Goal: Find specific page/section: Find specific page/section

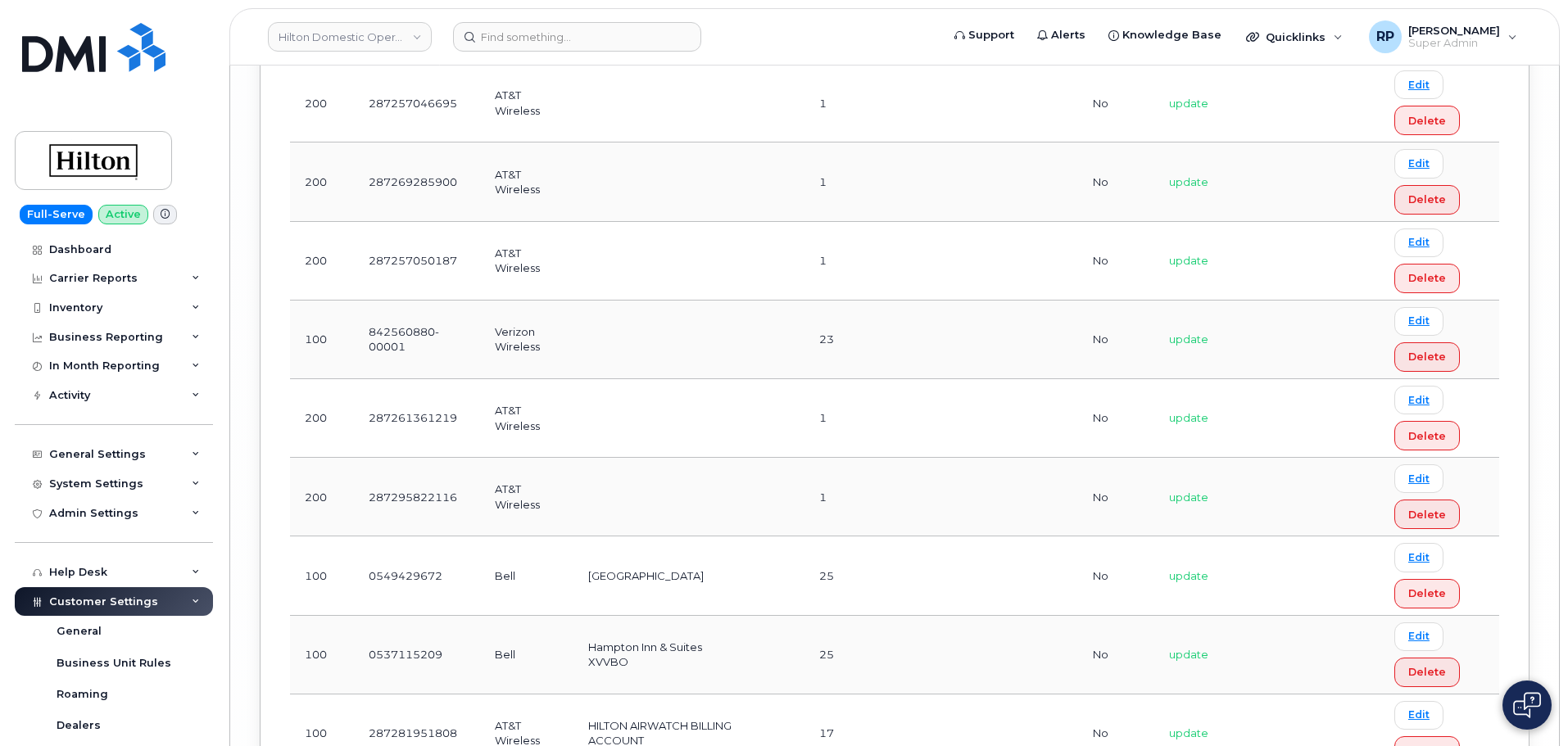
scroll to position [397, 0]
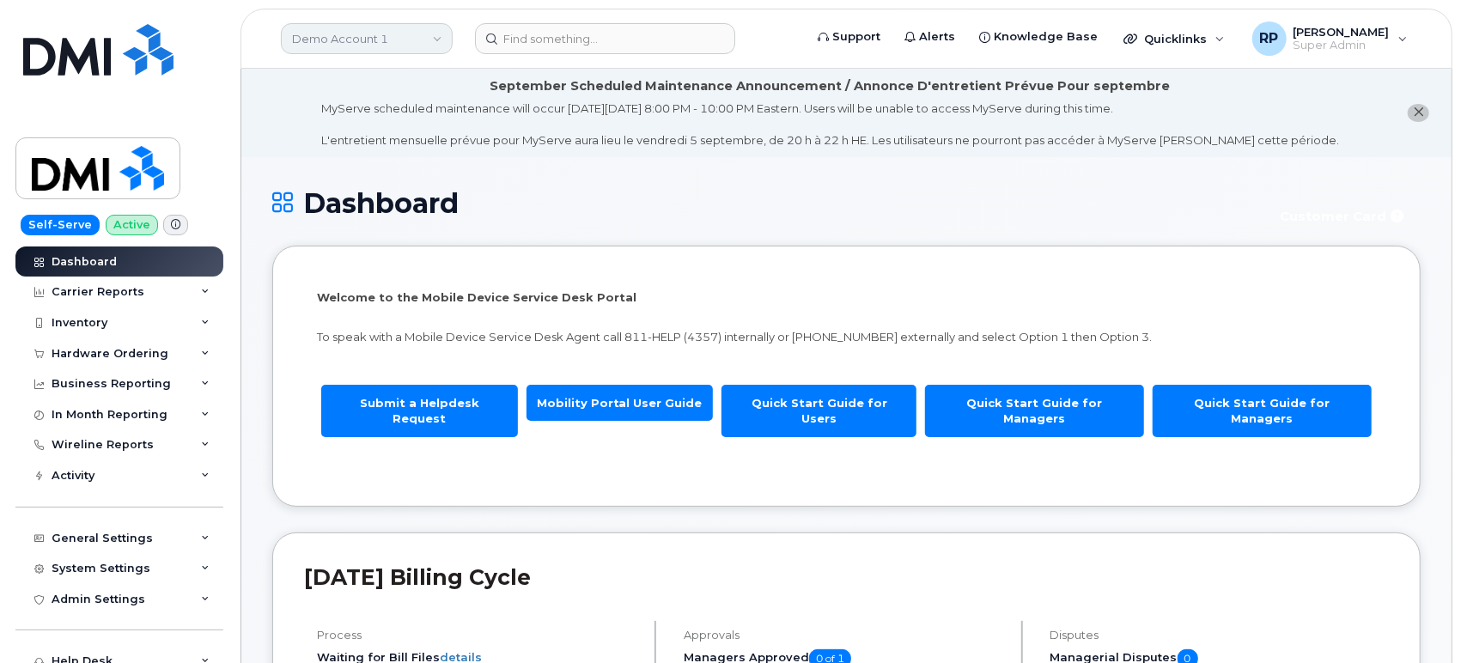
click at [353, 45] on link "Demo Account 1" at bounding box center [367, 38] width 172 height 31
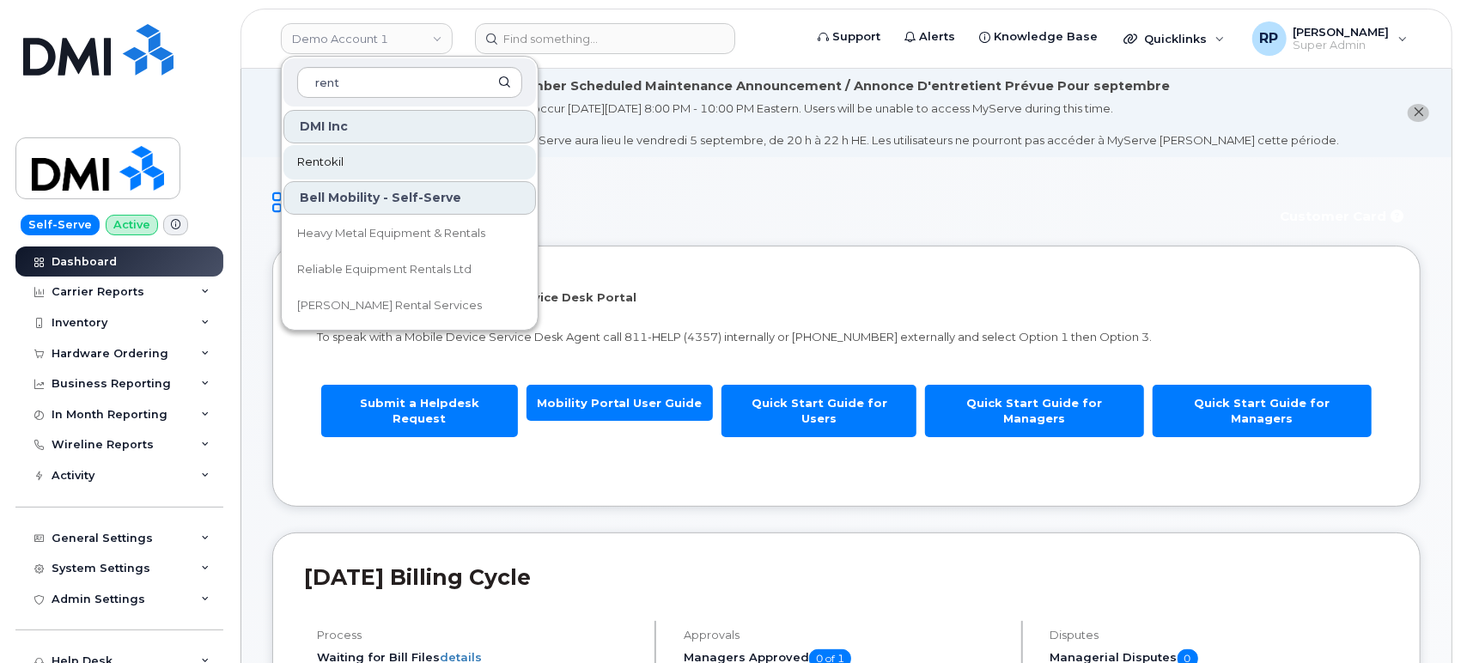
type input "rent"
click at [338, 159] on span "Rentokil" at bounding box center [320, 162] width 46 height 17
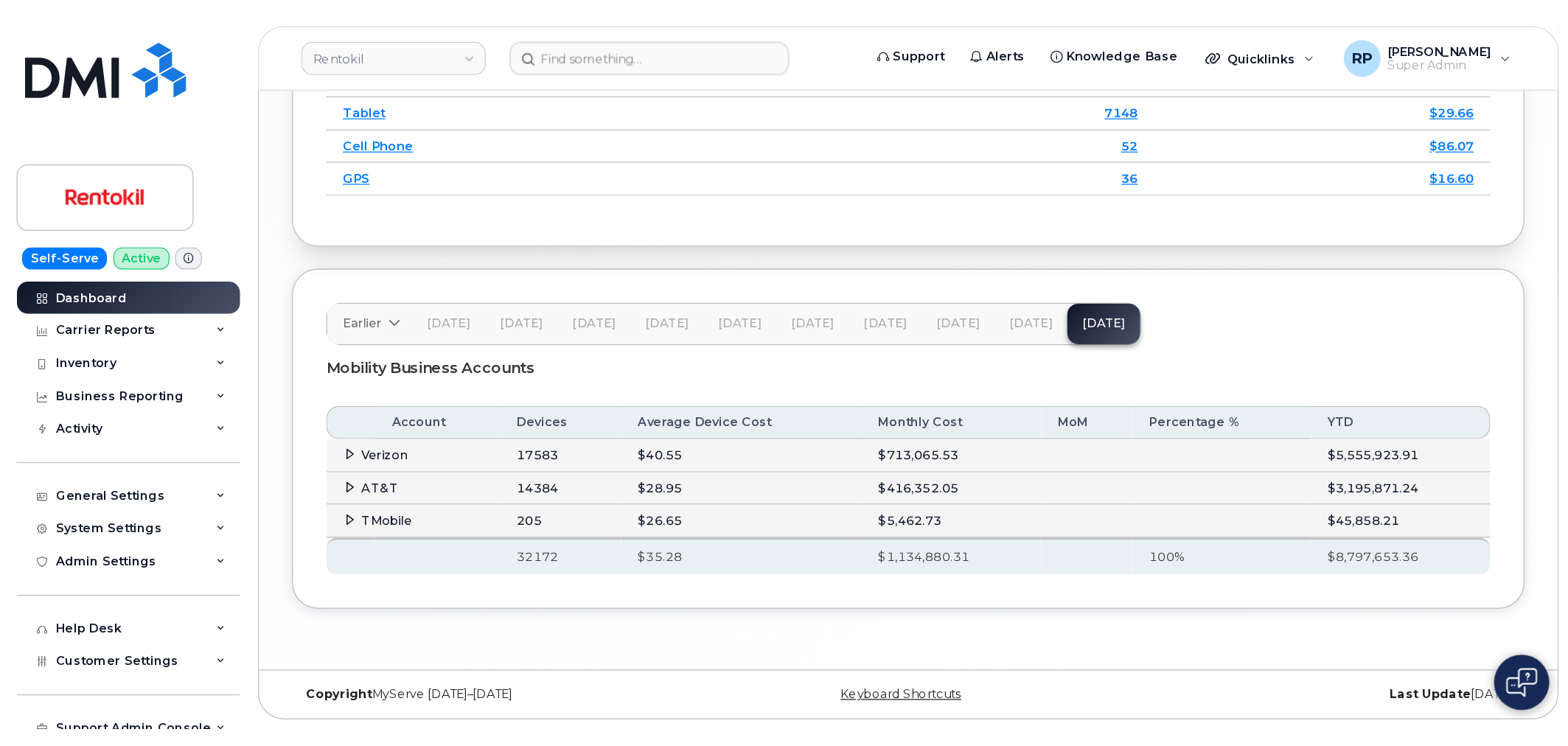
scroll to position [1997, 0]
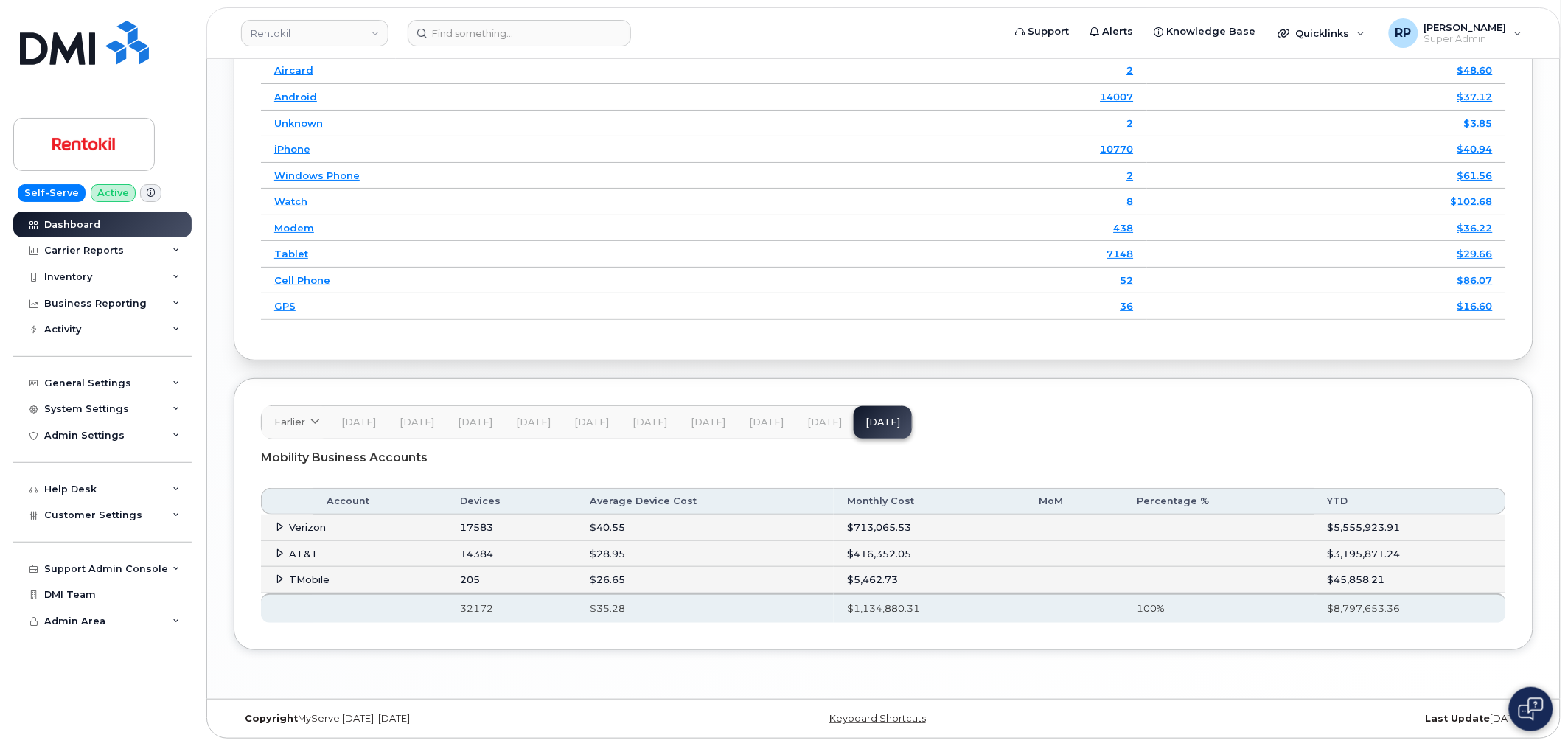
click at [279, 568] on icon at bounding box center [280, 579] width 9 height 9
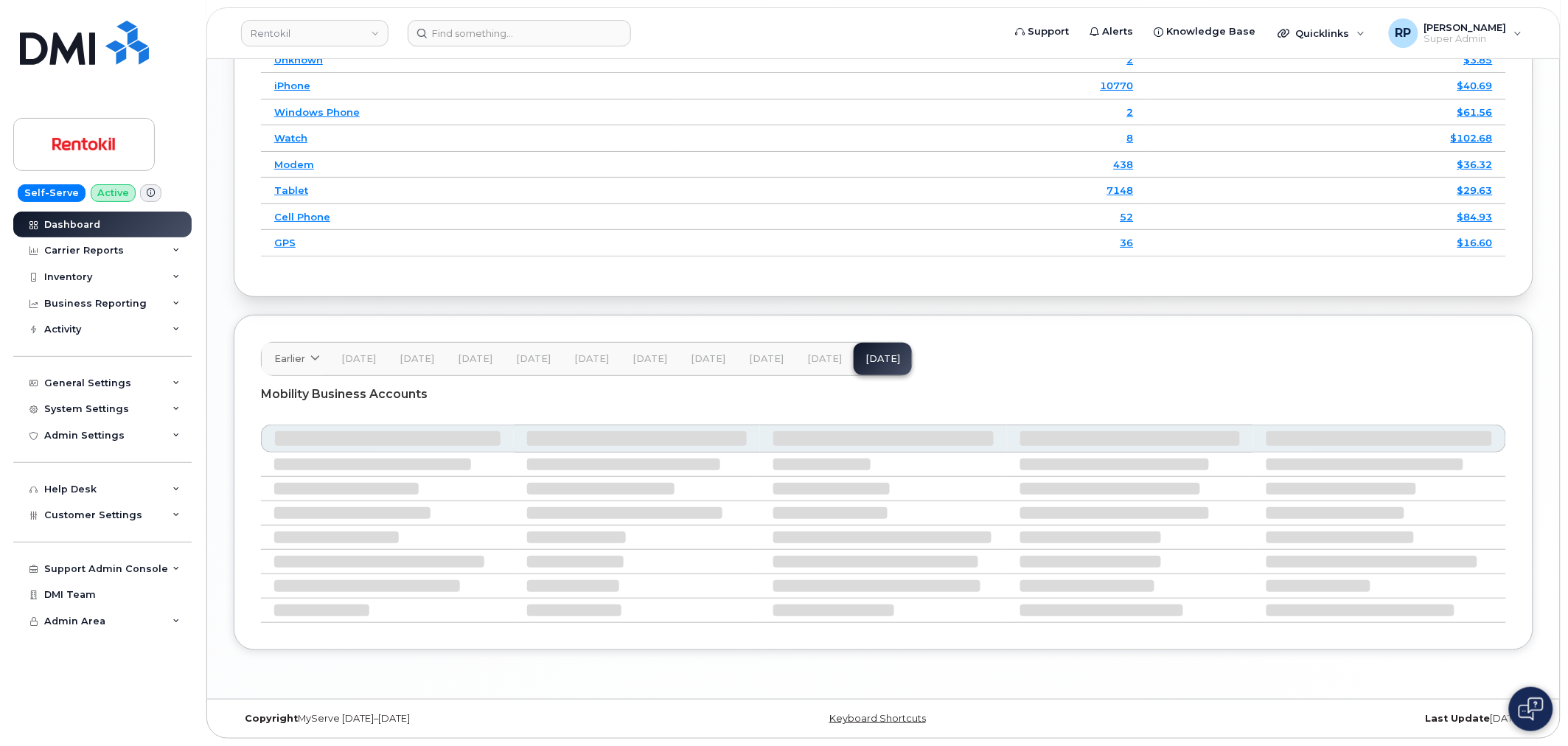
scroll to position [1997, 0]
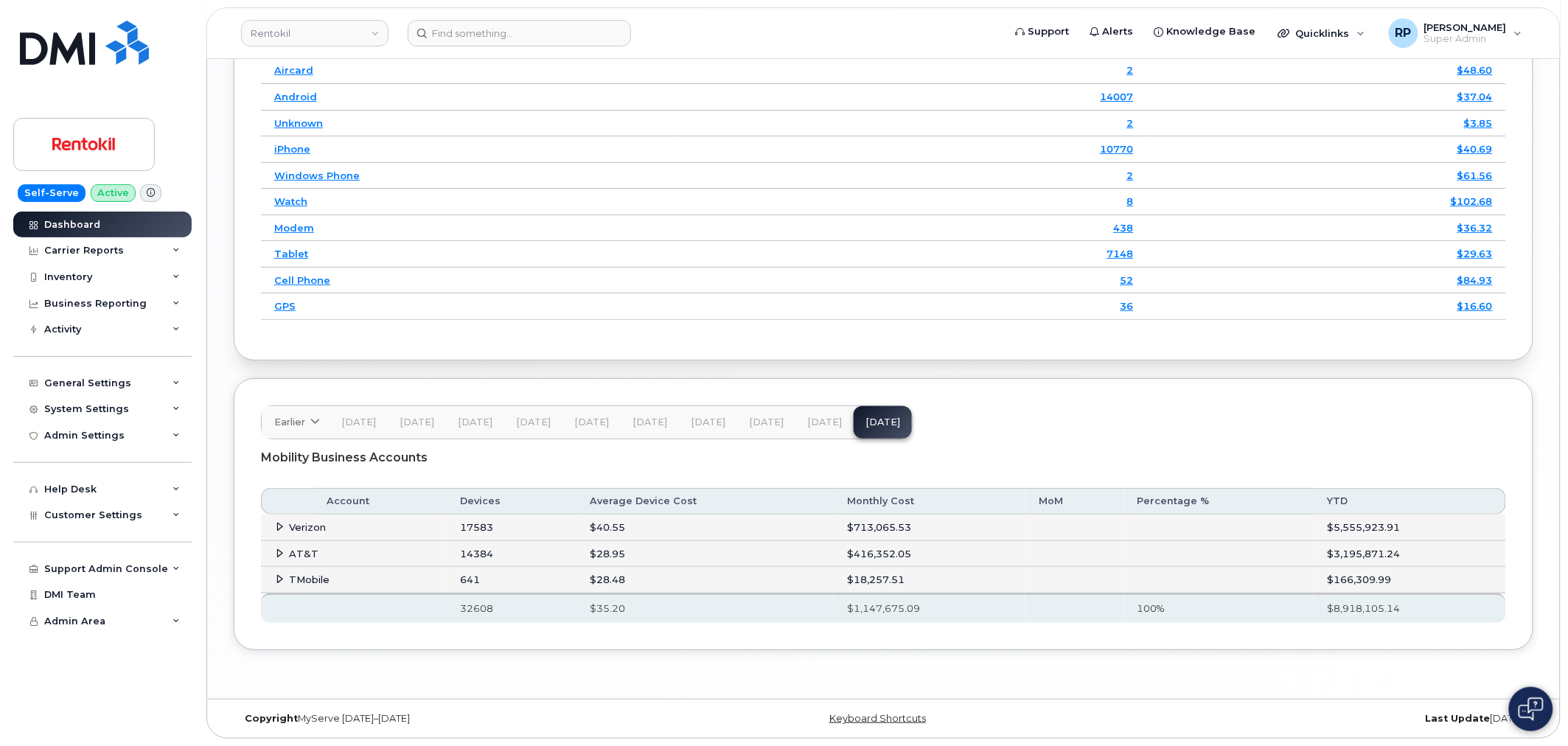
click at [281, 570] on td "TMobile" at bounding box center [354, 579] width 186 height 27
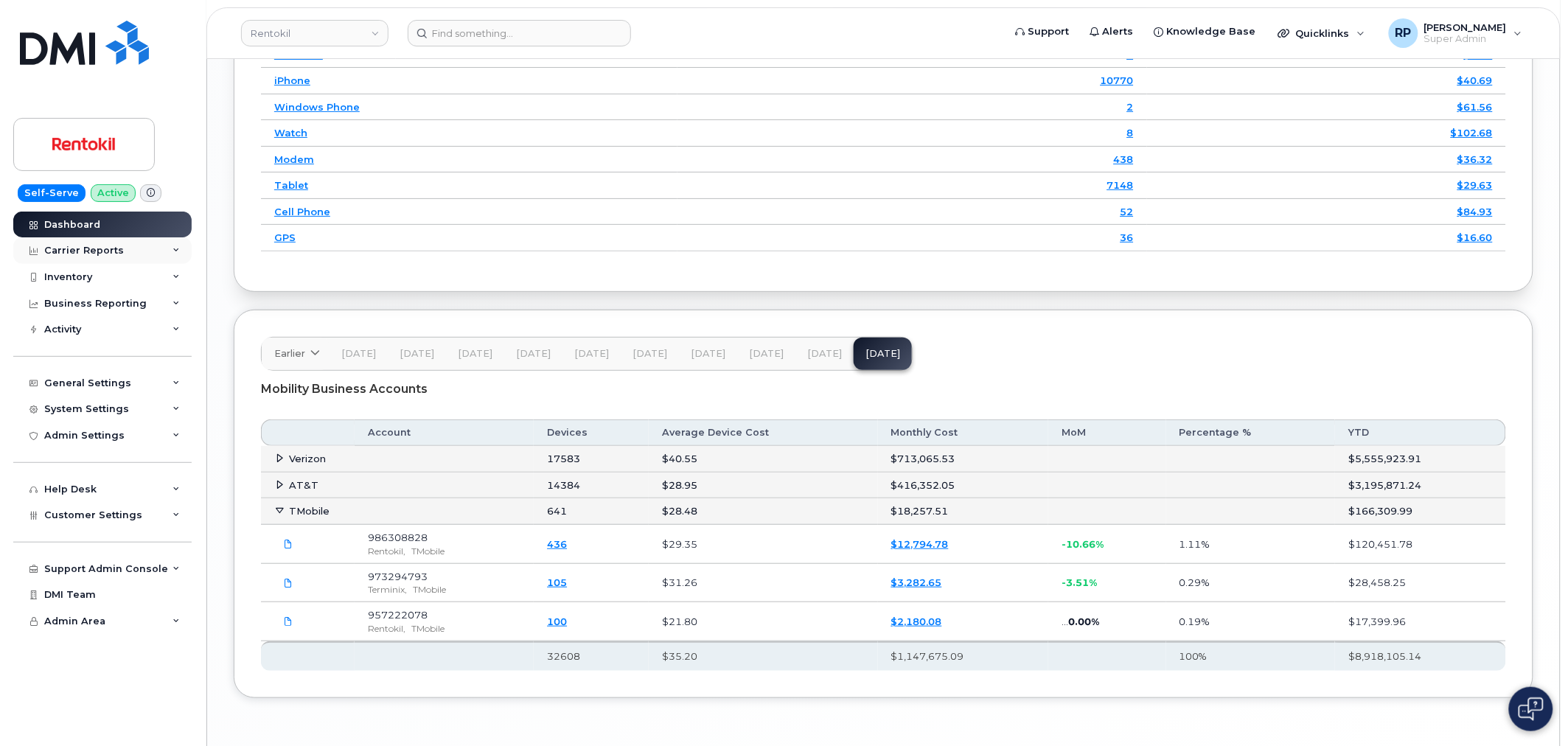
click at [126, 253] on div "Carrier Reports" at bounding box center [102, 251] width 179 height 27
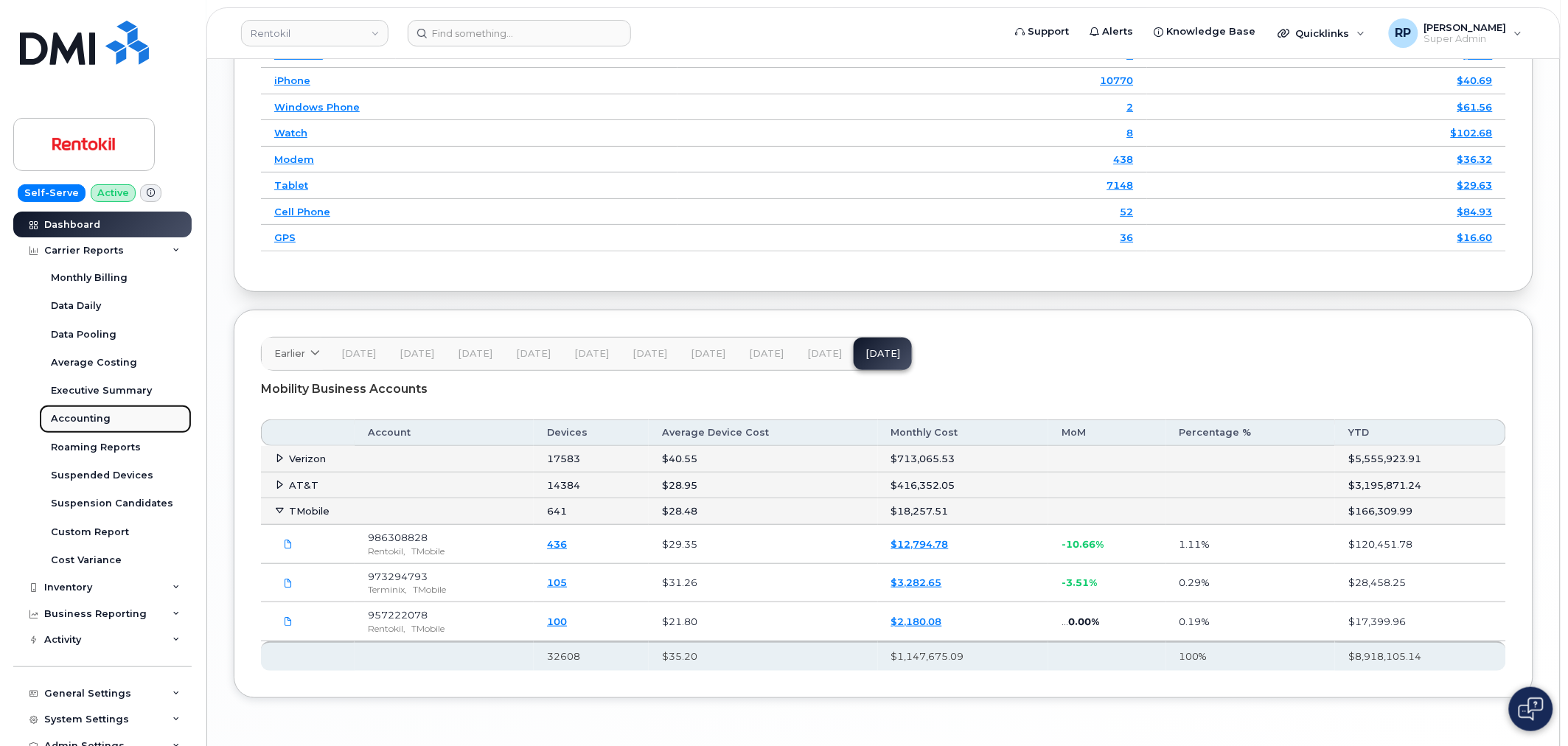
click at [94, 422] on div "Accounting" at bounding box center [81, 418] width 60 height 13
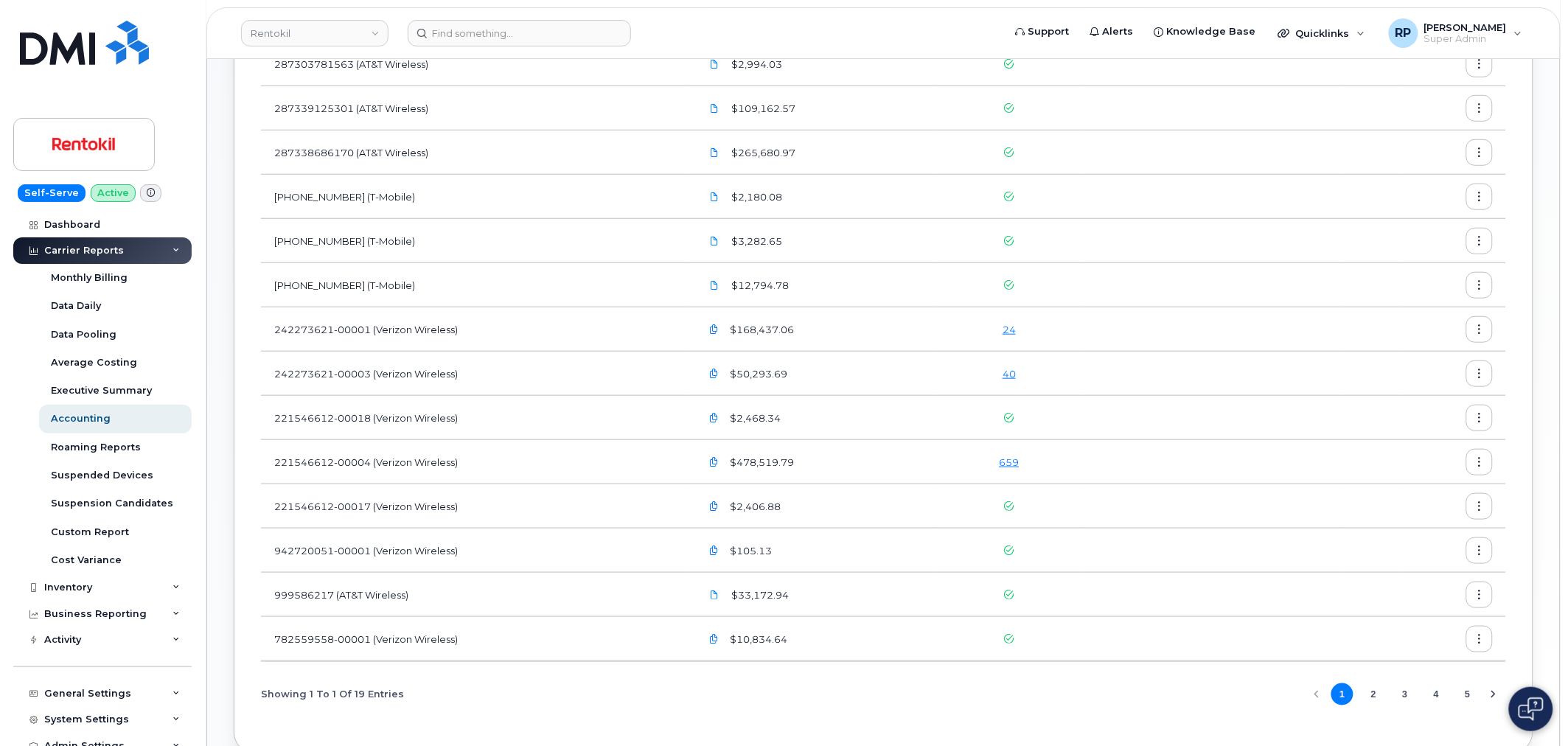
scroll to position [391, 0]
